Goal: Transaction & Acquisition: Purchase product/service

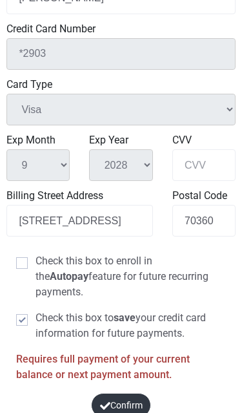
scroll to position [551, 0]
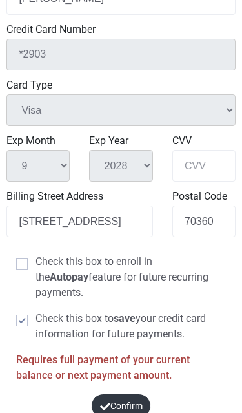
click at [137, 397] on button "Confirm" at bounding box center [121, 406] width 61 height 24
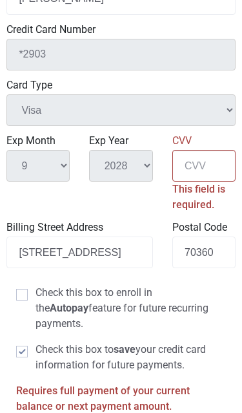
click at [215, 161] on input "CVV" at bounding box center [204, 166] width 63 height 32
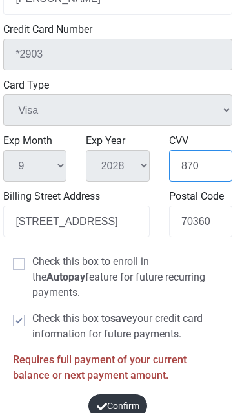
type input "870"
click at [131, 402] on button "Confirm" at bounding box center [118, 406] width 61 height 24
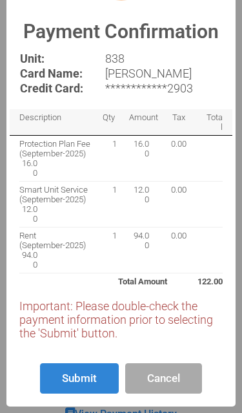
scroll to position [184, 0]
click at [87, 380] on button "Submit" at bounding box center [79, 378] width 79 height 30
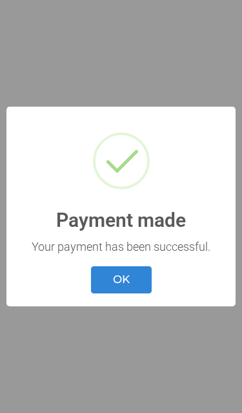
click at [140, 279] on button "OK" at bounding box center [121, 280] width 61 height 28
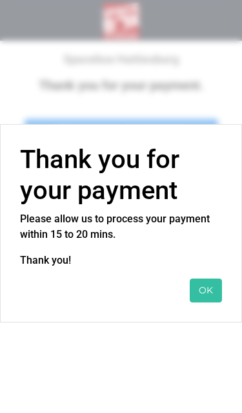
click at [212, 279] on button "OK" at bounding box center [206, 291] width 32 height 24
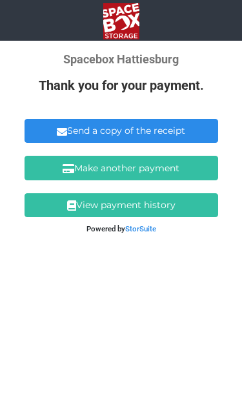
click at [193, 124] on link "Send a copy of the receipt" at bounding box center [122, 131] width 194 height 24
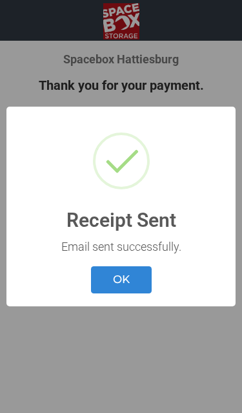
click at [133, 283] on button "OK" at bounding box center [121, 280] width 61 height 28
